Goal: Task Accomplishment & Management: Manage account settings

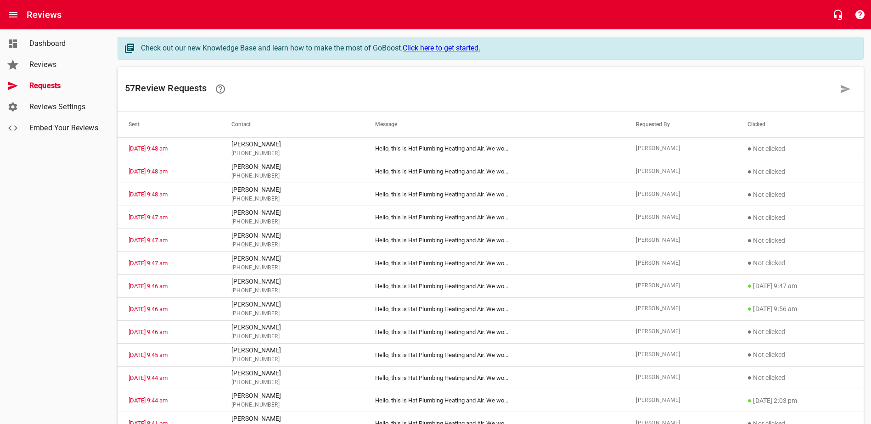
click at [60, 62] on span "Reviews" at bounding box center [64, 64] width 70 height 11
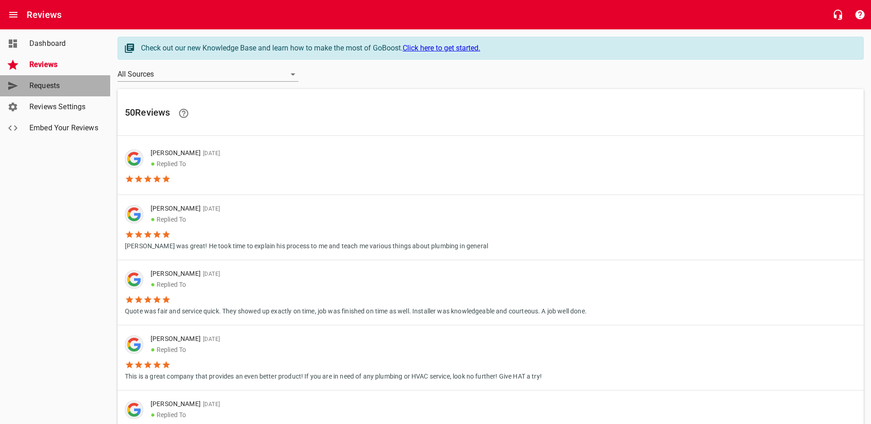
click at [54, 80] on span "Requests" at bounding box center [64, 85] width 70 height 11
